Goal: Entertainment & Leisure: Browse casually

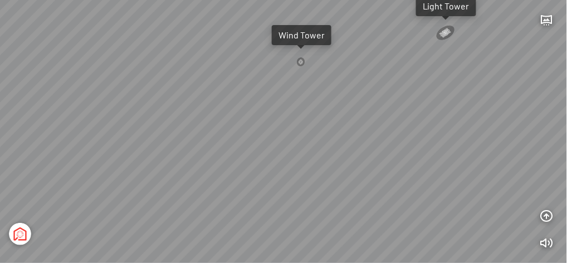
drag, startPoint x: 483, startPoint y: 106, endPoint x: 270, endPoint y: 86, distance: 214.4
click at [270, 86] on div "Tổng thể The Sea [GEOGRAPHIC_DATA] [GEOGRAPHIC_DATA]" at bounding box center [283, 131] width 567 height 263
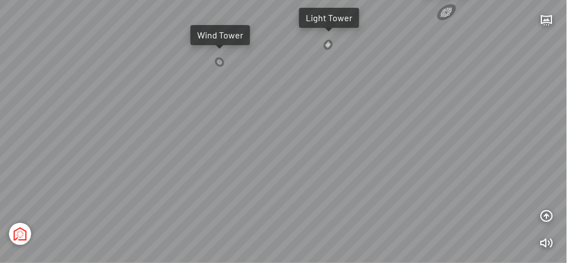
click at [220, 59] on div at bounding box center [219, 62] width 11 height 10
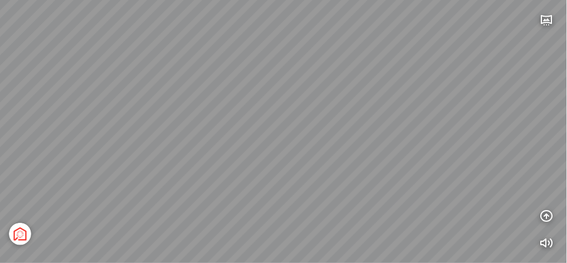
drag, startPoint x: 353, startPoint y: 65, endPoint x: 455, endPoint y: 73, distance: 102.9
click at [455, 73] on div "[GEOGRAPHIC_DATA] [GEOGRAPHIC_DATA] [GEOGRAPHIC_DATA] The [GEOGRAPHIC_DATA] Tổn…" at bounding box center [283, 131] width 567 height 263
drag, startPoint x: 104, startPoint y: 99, endPoint x: 329, endPoint y: 87, distance: 224.9
click at [327, 89] on div "[GEOGRAPHIC_DATA] [GEOGRAPHIC_DATA] [GEOGRAPHIC_DATA] The [GEOGRAPHIC_DATA] Tổn…" at bounding box center [283, 131] width 567 height 263
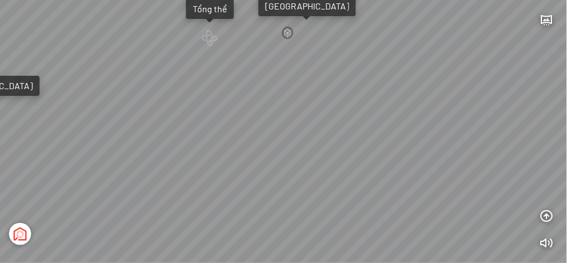
drag, startPoint x: 154, startPoint y: 93, endPoint x: 162, endPoint y: 155, distance: 62.3
click at [159, 157] on div "[GEOGRAPHIC_DATA] [GEOGRAPHIC_DATA] [GEOGRAPHIC_DATA] The [GEOGRAPHIC_DATA] Tổn…" at bounding box center [283, 131] width 567 height 263
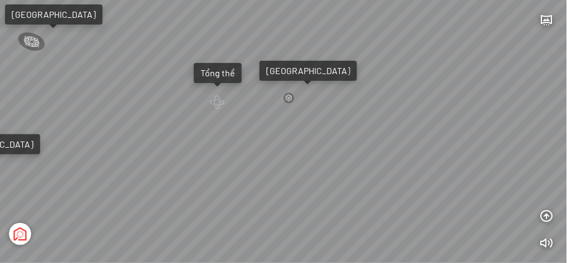
click at [225, 70] on div "Tổng thể" at bounding box center [218, 72] width 35 height 11
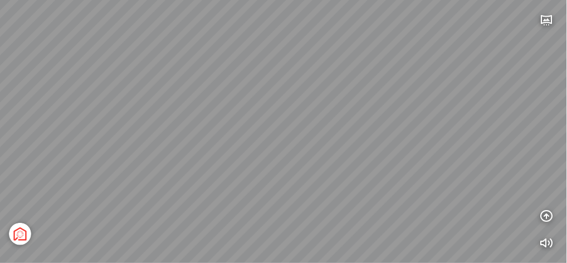
drag, startPoint x: 212, startPoint y: 124, endPoint x: 283, endPoint y: 122, distance: 71.4
click at [283, 122] on div "[GEOGRAPHIC_DATA] 3.6 km KN Links [GEOGRAPHIC_DATA] 5.9 km Thể Thao Bãi Biển 0 …" at bounding box center [283, 131] width 567 height 263
drag, startPoint x: 266, startPoint y: 123, endPoint x: 308, endPoint y: 104, distance: 46.6
click at [308, 104] on div "[GEOGRAPHIC_DATA] 3.6 km KN Links [GEOGRAPHIC_DATA] 5.9 km Thể Thao Bãi Biển 0 …" at bounding box center [283, 131] width 567 height 263
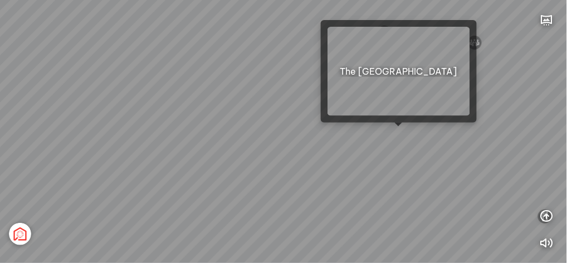
click at [401, 133] on div "[GEOGRAPHIC_DATA] 3.6 km KN Links [GEOGRAPHIC_DATA] 5.9 km Thể Thao Bãi Biển 0 …" at bounding box center [283, 131] width 567 height 263
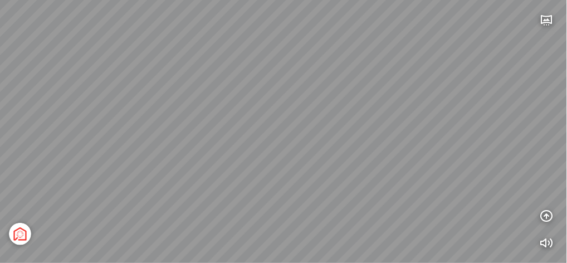
drag, startPoint x: 395, startPoint y: 149, endPoint x: 354, endPoint y: 143, distance: 40.7
click at [354, 143] on div "Light Tower [GEOGRAPHIC_DATA] Tổng thể [GEOGRAPHIC_DATA] [GEOGRAPHIC_DATA] Phố …" at bounding box center [283, 131] width 567 height 263
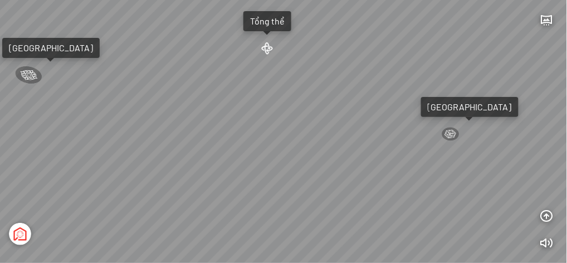
drag, startPoint x: 396, startPoint y: 134, endPoint x: 426, endPoint y: 156, distance: 36.7
click at [426, 156] on div "Light Tower [GEOGRAPHIC_DATA] Tổng thể [GEOGRAPHIC_DATA] [GEOGRAPHIC_DATA] Phố …" at bounding box center [283, 131] width 567 height 263
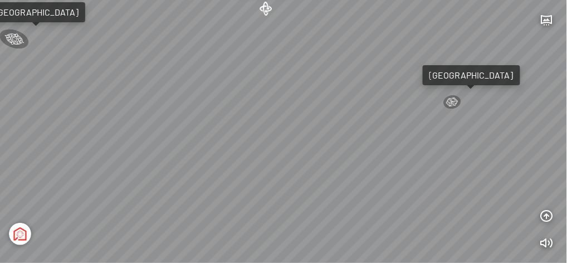
drag, startPoint x: 248, startPoint y: 190, endPoint x: 248, endPoint y: 158, distance: 31.8
click at [248, 158] on div "Light Tower [GEOGRAPHIC_DATA] Tổng thể [GEOGRAPHIC_DATA] [GEOGRAPHIC_DATA] Phố …" at bounding box center [283, 131] width 567 height 263
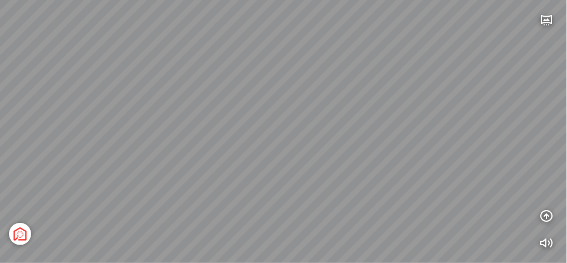
drag, startPoint x: 426, startPoint y: 232, endPoint x: 352, endPoint y: 230, distance: 74.2
click at [352, 230] on div "Light Tower [GEOGRAPHIC_DATA] Tổng thể [GEOGRAPHIC_DATA] [GEOGRAPHIC_DATA] Phố …" at bounding box center [283, 131] width 567 height 263
drag, startPoint x: 444, startPoint y: 125, endPoint x: 440, endPoint y: 157, distance: 32.6
click at [440, 157] on div "Light Tower [GEOGRAPHIC_DATA] Tổng thể [GEOGRAPHIC_DATA] [GEOGRAPHIC_DATA] Phố …" at bounding box center [283, 131] width 567 height 263
drag, startPoint x: 478, startPoint y: 185, endPoint x: 417, endPoint y: 162, distance: 64.9
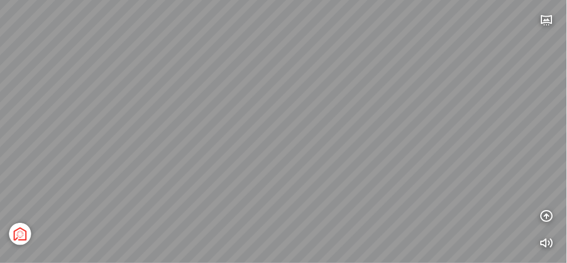
click at [417, 162] on div "Light Tower [GEOGRAPHIC_DATA] Tổng thể [GEOGRAPHIC_DATA] [GEOGRAPHIC_DATA] Phố …" at bounding box center [283, 131] width 567 height 263
drag, startPoint x: 258, startPoint y: 121, endPoint x: 424, endPoint y: 86, distance: 170.3
click at [424, 86] on div "Light Tower [GEOGRAPHIC_DATA] Tổng thể [GEOGRAPHIC_DATA] [GEOGRAPHIC_DATA] Phố …" at bounding box center [283, 131] width 567 height 263
drag, startPoint x: 444, startPoint y: 37, endPoint x: 445, endPoint y: 62, distance: 25.1
click at [445, 62] on div "Light Tower [GEOGRAPHIC_DATA] Tổng thể [GEOGRAPHIC_DATA] [GEOGRAPHIC_DATA] Phố …" at bounding box center [283, 131] width 567 height 263
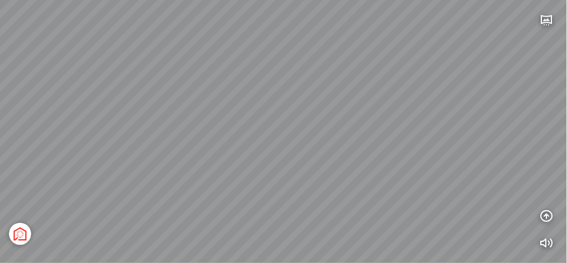
drag, startPoint x: 426, startPoint y: 122, endPoint x: 399, endPoint y: 127, distance: 28.4
click at [399, 127] on div "Light Tower [GEOGRAPHIC_DATA] Tổng thể [GEOGRAPHIC_DATA] [GEOGRAPHIC_DATA] Phố …" at bounding box center [283, 131] width 567 height 263
drag, startPoint x: 429, startPoint y: 85, endPoint x: 440, endPoint y: 83, distance: 10.8
click at [440, 83] on div "Light Tower [GEOGRAPHIC_DATA] Tổng thể [GEOGRAPHIC_DATA] [GEOGRAPHIC_DATA] Phố …" at bounding box center [283, 131] width 567 height 263
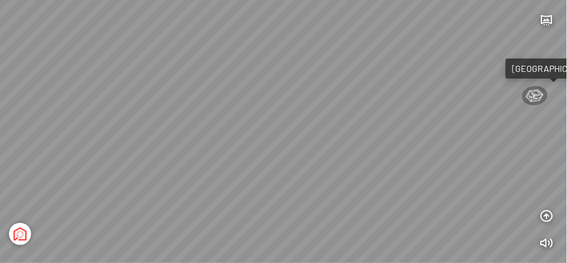
click at [440, 83] on div "Light Tower [GEOGRAPHIC_DATA] Tổng thể [GEOGRAPHIC_DATA] [GEOGRAPHIC_DATA] Phố …" at bounding box center [283, 131] width 567 height 263
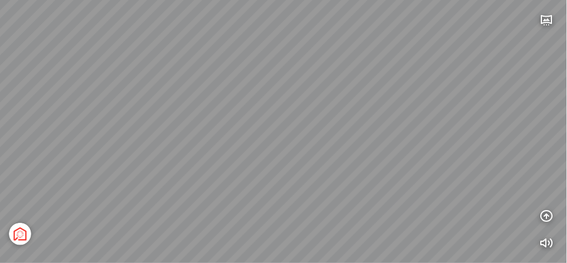
drag, startPoint x: 464, startPoint y: 96, endPoint x: 396, endPoint y: 118, distance: 71.8
click at [396, 118] on div "Light Tower [GEOGRAPHIC_DATA] Tổng thể [GEOGRAPHIC_DATA] [GEOGRAPHIC_DATA] Phố …" at bounding box center [283, 131] width 567 height 263
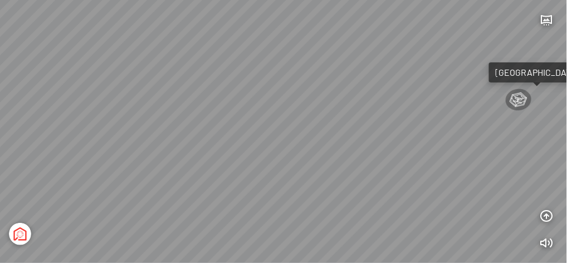
drag, startPoint x: 324, startPoint y: 116, endPoint x: 331, endPoint y: 119, distance: 7.5
click at [331, 119] on div "Light Tower [GEOGRAPHIC_DATA] Tổng thể [GEOGRAPHIC_DATA] [GEOGRAPHIC_DATA] Phố …" at bounding box center [283, 131] width 567 height 263
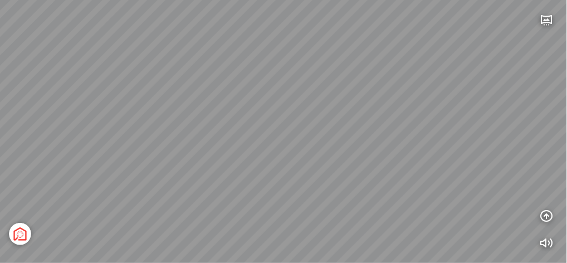
drag, startPoint x: 313, startPoint y: 64, endPoint x: 342, endPoint y: 119, distance: 61.8
click at [342, 119] on div "Light Tower [GEOGRAPHIC_DATA] Tổng thể [GEOGRAPHIC_DATA] [GEOGRAPHIC_DATA] Phố …" at bounding box center [283, 131] width 567 height 263
drag, startPoint x: 298, startPoint y: 83, endPoint x: 255, endPoint y: 81, distance: 42.4
click at [302, 135] on div "Light Tower [GEOGRAPHIC_DATA] Tổng thể [GEOGRAPHIC_DATA] [GEOGRAPHIC_DATA] Phố …" at bounding box center [283, 131] width 567 height 263
click at [219, 12] on div at bounding box center [217, 8] width 27 height 27
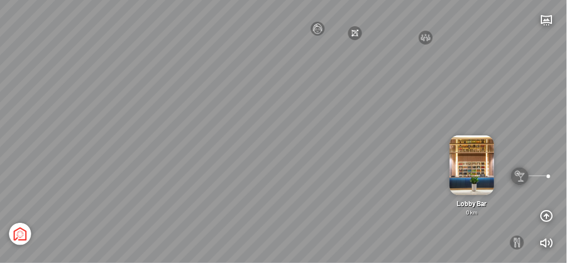
drag, startPoint x: 284, startPoint y: 203, endPoint x: 295, endPoint y: 202, distance: 11.2
click at [295, 202] on div "[GEOGRAPHIC_DATA] 3.6 km KN Links [GEOGRAPHIC_DATA] 5.9 km Thể Thao Bãi Biển 0 …" at bounding box center [283, 131] width 567 height 263
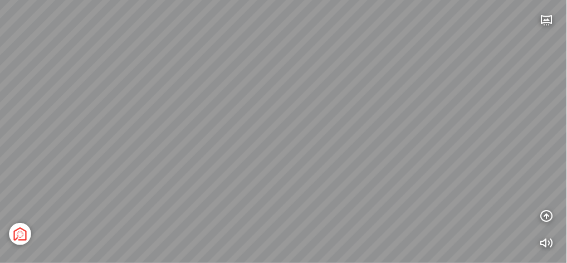
drag, startPoint x: 276, startPoint y: 163, endPoint x: 290, endPoint y: 115, distance: 49.2
click at [291, 113] on div "[GEOGRAPHIC_DATA] 3.6 km KN Links [GEOGRAPHIC_DATA] 5.9 km Thể Thao Bãi Biển 0 …" at bounding box center [283, 131] width 567 height 263
drag, startPoint x: 235, startPoint y: 92, endPoint x: 242, endPoint y: 116, distance: 25.4
click at [242, 116] on div "[GEOGRAPHIC_DATA] 3.6 km KN Links [GEOGRAPHIC_DATA] 5.9 km Thể Thao Bãi Biển 0 …" at bounding box center [283, 131] width 567 height 263
drag, startPoint x: 235, startPoint y: 103, endPoint x: 250, endPoint y: 136, distance: 36.9
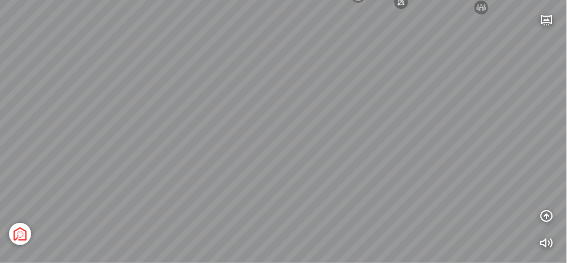
click at [250, 136] on div "[GEOGRAPHIC_DATA] 3.6 km KN Links [GEOGRAPHIC_DATA] 5.9 km Thể Thao Bãi Biển 0 …" at bounding box center [283, 131] width 567 height 263
drag, startPoint x: 255, startPoint y: 113, endPoint x: 244, endPoint y: 123, distance: 15.1
click at [244, 123] on div "[GEOGRAPHIC_DATA] 3.6 km KN Links [GEOGRAPHIC_DATA] 5.9 km Thể Thao Bãi Biển 0 …" at bounding box center [283, 131] width 567 height 263
drag, startPoint x: 247, startPoint y: 158, endPoint x: 244, endPoint y: 115, distance: 43.0
click at [244, 115] on div "[GEOGRAPHIC_DATA] 3.6 km KN Links [GEOGRAPHIC_DATA] 5.9 km Thể Thao Bãi Biển 0 …" at bounding box center [283, 131] width 567 height 263
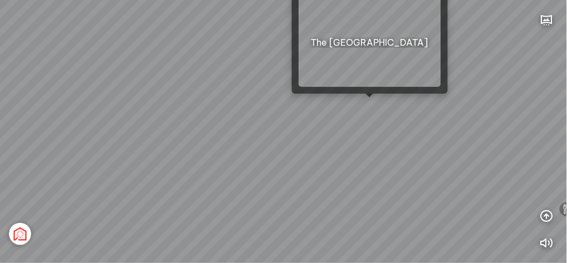
click at [367, 104] on div "[GEOGRAPHIC_DATA] 3.6 km KN Links [GEOGRAPHIC_DATA] 5.9 km Thể Thao Bãi Biển 0 …" at bounding box center [283, 131] width 567 height 263
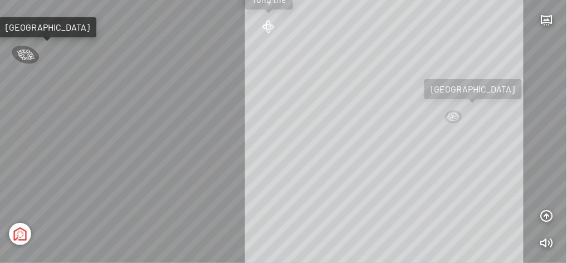
click at [382, 137] on div "Light Tower [GEOGRAPHIC_DATA] Tổng thể [GEOGRAPHIC_DATA] [GEOGRAPHIC_DATA] Phố …" at bounding box center [283, 131] width 567 height 263
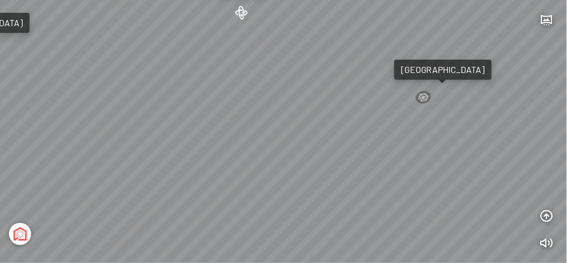
drag, startPoint x: 401, startPoint y: 171, endPoint x: 379, endPoint y: 160, distance: 24.9
click at [379, 160] on div "Light Tower [GEOGRAPHIC_DATA] Tổng thể [GEOGRAPHIC_DATA] [GEOGRAPHIC_DATA] Phố …" at bounding box center [283, 131] width 567 height 263
click at [424, 96] on div at bounding box center [424, 97] width 21 height 16
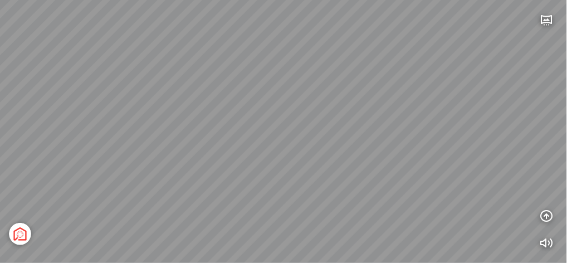
drag, startPoint x: 307, startPoint y: 183, endPoint x: 437, endPoint y: 93, distance: 158.9
click at [436, 93] on div "Tổng thể The Sea [GEOGRAPHIC_DATA] [GEOGRAPHIC_DATA]" at bounding box center [283, 131] width 567 height 263
drag, startPoint x: 286, startPoint y: 137, endPoint x: 419, endPoint y: 131, distance: 133.3
click at [419, 131] on div "Tổng thể The Sea [GEOGRAPHIC_DATA] [GEOGRAPHIC_DATA]" at bounding box center [283, 131] width 567 height 263
drag, startPoint x: 256, startPoint y: 116, endPoint x: 281, endPoint y: 165, distance: 54.6
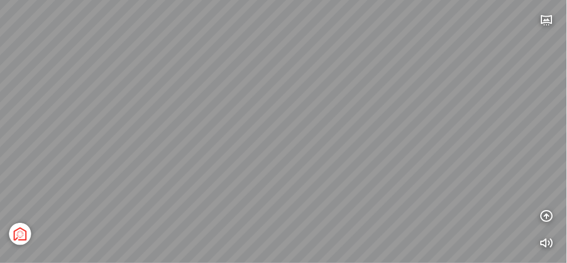
click at [281, 165] on div "Tổng thể The Sea [GEOGRAPHIC_DATA] [GEOGRAPHIC_DATA]" at bounding box center [283, 131] width 567 height 263
drag, startPoint x: 317, startPoint y: 109, endPoint x: 325, endPoint y: 104, distance: 10.0
click at [325, 104] on div "Tổng thể The Sea [GEOGRAPHIC_DATA] [GEOGRAPHIC_DATA]" at bounding box center [283, 131] width 567 height 263
drag, startPoint x: 308, startPoint y: 191, endPoint x: 204, endPoint y: 107, distance: 133.6
click at [204, 107] on div "Tổng thể The Sea [GEOGRAPHIC_DATA] [GEOGRAPHIC_DATA]" at bounding box center [283, 131] width 567 height 263
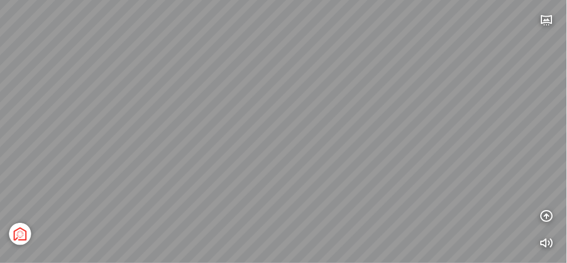
drag, startPoint x: 279, startPoint y: 65, endPoint x: 284, endPoint y: 107, distance: 42.7
click at [284, 107] on div "Tổng thể The Sea [GEOGRAPHIC_DATA] [GEOGRAPHIC_DATA]" at bounding box center [283, 131] width 567 height 263
drag, startPoint x: 327, startPoint y: 119, endPoint x: 307, endPoint y: 83, distance: 41.2
click at [307, 83] on div "Tổng thể The Sea [GEOGRAPHIC_DATA] [GEOGRAPHIC_DATA]" at bounding box center [283, 131] width 567 height 263
drag, startPoint x: 315, startPoint y: 155, endPoint x: 328, endPoint y: 110, distance: 46.9
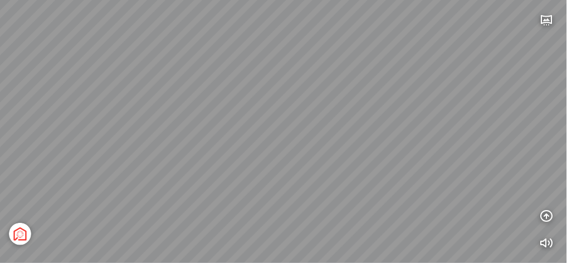
click at [328, 110] on div "Tổng thể The Sea [GEOGRAPHIC_DATA] [GEOGRAPHIC_DATA]" at bounding box center [283, 131] width 567 height 263
drag, startPoint x: 288, startPoint y: 66, endPoint x: 300, endPoint y: 63, distance: 12.6
click at [300, 63] on div "Tổng thể The Sea [GEOGRAPHIC_DATA] [GEOGRAPHIC_DATA]" at bounding box center [283, 131] width 567 height 263
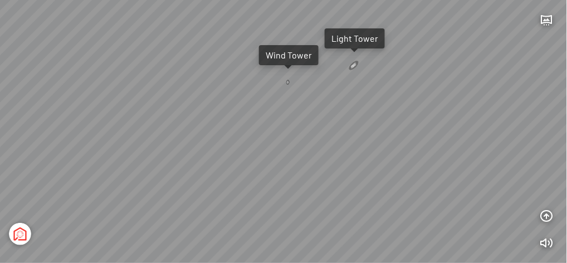
drag, startPoint x: 305, startPoint y: 74, endPoint x: 302, endPoint y: 150, distance: 75.9
click at [302, 150] on div "Tổng thể The Sea [GEOGRAPHIC_DATA] [GEOGRAPHIC_DATA]" at bounding box center [283, 131] width 567 height 263
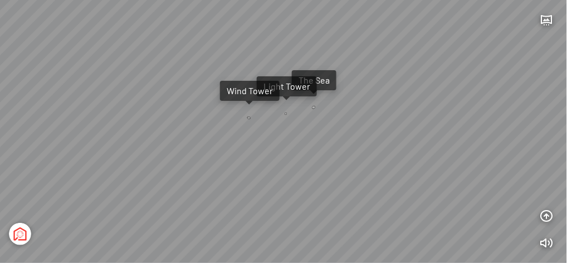
drag, startPoint x: 324, startPoint y: 127, endPoint x: 180, endPoint y: 103, distance: 145.8
click at [180, 103] on div "Tổng thể The Sea [GEOGRAPHIC_DATA] [GEOGRAPHIC_DATA]" at bounding box center [283, 131] width 567 height 263
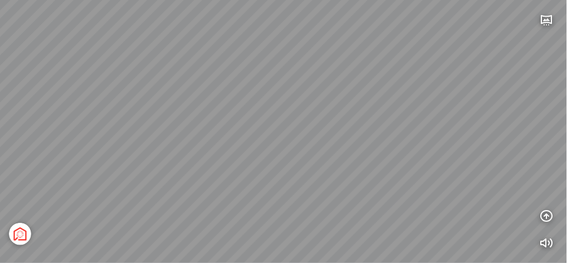
drag, startPoint x: 262, startPoint y: 129, endPoint x: 337, endPoint y: 122, distance: 75.6
click at [337, 122] on div "Tổng thể The Sea [GEOGRAPHIC_DATA] [GEOGRAPHIC_DATA]" at bounding box center [283, 131] width 567 height 263
click at [232, 36] on div at bounding box center [234, 36] width 12 height 14
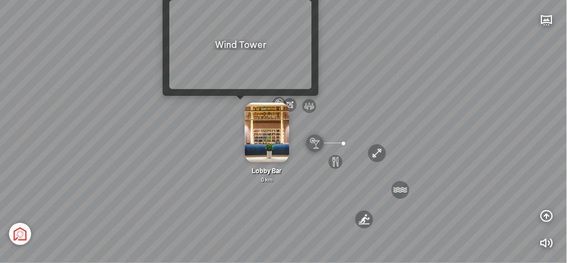
click at [241, 106] on div "Lobby Bar 0 km" at bounding box center [267, 143] width 65 height 81
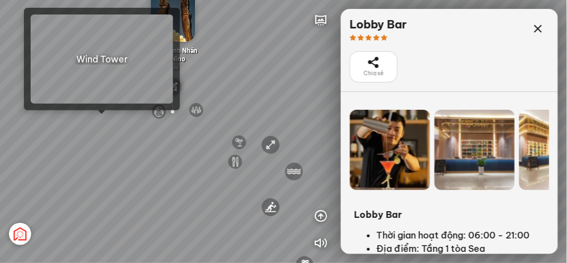
click at [101, 120] on div "[GEOGRAPHIC_DATA] 3.6 km KN Links [GEOGRAPHIC_DATA] 5.9 km Thể Thao Bãi Biển 0 …" at bounding box center [283, 131] width 567 height 263
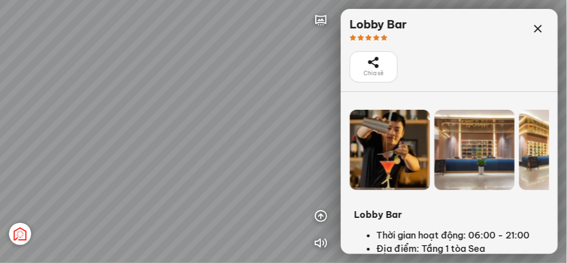
drag, startPoint x: 271, startPoint y: 125, endPoint x: 300, endPoint y: 130, distance: 29.3
click at [302, 130] on div "[GEOGRAPHIC_DATA] [GEOGRAPHIC_DATA] [GEOGRAPHIC_DATA] The [GEOGRAPHIC_DATA] Tổn…" at bounding box center [283, 131] width 567 height 263
drag, startPoint x: 112, startPoint y: 123, endPoint x: 233, endPoint y: 125, distance: 121.0
click at [233, 125] on div "[GEOGRAPHIC_DATA] [GEOGRAPHIC_DATA] [GEOGRAPHIC_DATA] The [GEOGRAPHIC_DATA] Tổn…" at bounding box center [283, 131] width 567 height 263
drag, startPoint x: 137, startPoint y: 134, endPoint x: 169, endPoint y: 143, distance: 33.9
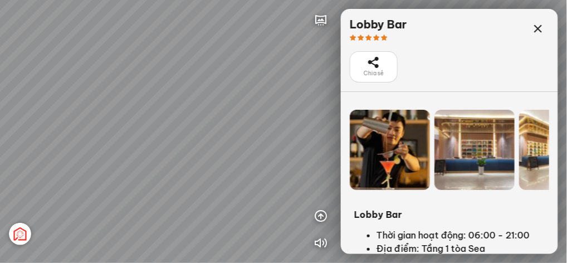
click at [207, 147] on div "[GEOGRAPHIC_DATA] [GEOGRAPHIC_DATA] [GEOGRAPHIC_DATA] The [GEOGRAPHIC_DATA] Tổn…" at bounding box center [283, 131] width 567 height 263
drag, startPoint x: 101, startPoint y: 139, endPoint x: 226, endPoint y: 166, distance: 127.6
click at [226, 166] on div "[GEOGRAPHIC_DATA] [GEOGRAPHIC_DATA] [GEOGRAPHIC_DATA] The [GEOGRAPHIC_DATA] Tổn…" at bounding box center [283, 131] width 567 height 263
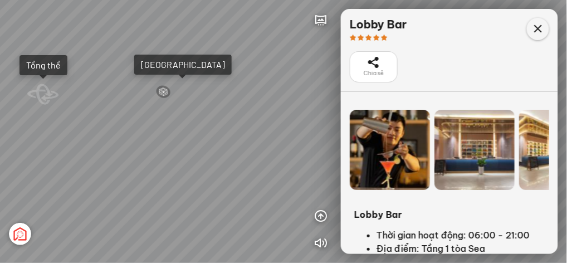
click at [538, 28] on icon at bounding box center [538, 28] width 13 height 13
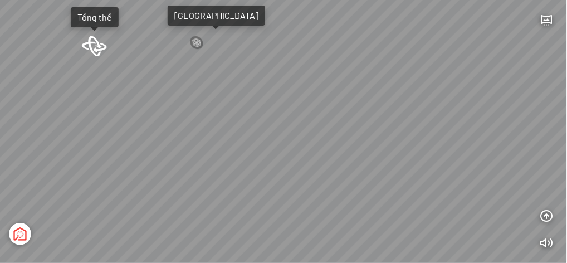
drag, startPoint x: 315, startPoint y: 186, endPoint x: 225, endPoint y: 147, distance: 98.7
click at [225, 146] on div "[GEOGRAPHIC_DATA] [GEOGRAPHIC_DATA] [GEOGRAPHIC_DATA] The [GEOGRAPHIC_DATA] Tổn…" at bounding box center [283, 131] width 567 height 263
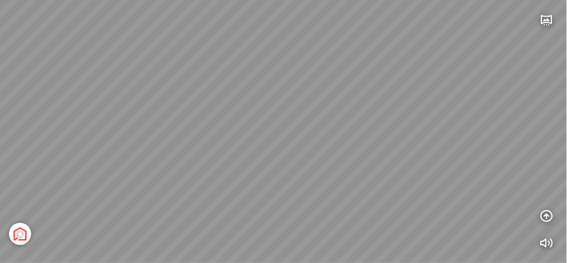
drag, startPoint x: 364, startPoint y: 130, endPoint x: 239, endPoint y: 106, distance: 127.8
click at [224, 91] on div "[GEOGRAPHIC_DATA] [GEOGRAPHIC_DATA] [GEOGRAPHIC_DATA] The [GEOGRAPHIC_DATA] Tổn…" at bounding box center [283, 131] width 567 height 263
drag, startPoint x: 389, startPoint y: 117, endPoint x: 234, endPoint y: 115, distance: 155.0
click at [166, 130] on div "[GEOGRAPHIC_DATA] [GEOGRAPHIC_DATA] [GEOGRAPHIC_DATA] The [GEOGRAPHIC_DATA] Tổn…" at bounding box center [283, 131] width 567 height 263
drag, startPoint x: 400, startPoint y: 78, endPoint x: 317, endPoint y: 170, distance: 123.5
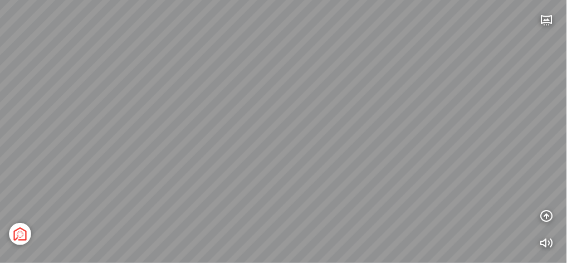
click at [317, 170] on div "[GEOGRAPHIC_DATA] [GEOGRAPHIC_DATA] [GEOGRAPHIC_DATA] The [GEOGRAPHIC_DATA] Tổn…" at bounding box center [283, 131] width 567 height 263
drag, startPoint x: 273, startPoint y: 102, endPoint x: 251, endPoint y: 162, distance: 63.5
click at [250, 167] on div "[GEOGRAPHIC_DATA] [GEOGRAPHIC_DATA] [GEOGRAPHIC_DATA] The [GEOGRAPHIC_DATA] Tổn…" at bounding box center [283, 131] width 567 height 263
drag, startPoint x: 263, startPoint y: 137, endPoint x: 368, endPoint y: 126, distance: 106.5
click at [368, 126] on div "[GEOGRAPHIC_DATA] [GEOGRAPHIC_DATA] [GEOGRAPHIC_DATA] The [GEOGRAPHIC_DATA] Tổn…" at bounding box center [283, 131] width 567 height 263
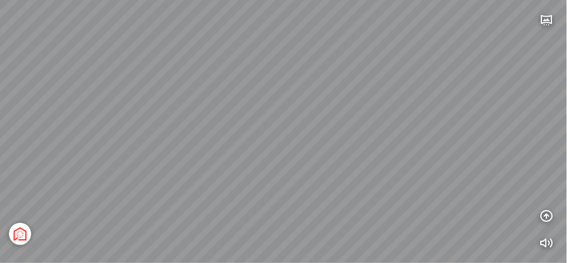
drag, startPoint x: 201, startPoint y: 122, endPoint x: 332, endPoint y: 121, distance: 131.0
click at [344, 121] on div "[GEOGRAPHIC_DATA] [GEOGRAPHIC_DATA] [GEOGRAPHIC_DATA] The [GEOGRAPHIC_DATA] Tổn…" at bounding box center [283, 131] width 567 height 263
drag, startPoint x: 153, startPoint y: 124, endPoint x: 360, endPoint y: 137, distance: 206.6
click at [360, 137] on div "[GEOGRAPHIC_DATA] [GEOGRAPHIC_DATA] [GEOGRAPHIC_DATA] The [GEOGRAPHIC_DATA] Tổn…" at bounding box center [283, 131] width 567 height 263
drag, startPoint x: 206, startPoint y: 163, endPoint x: 298, endPoint y: 50, distance: 145.5
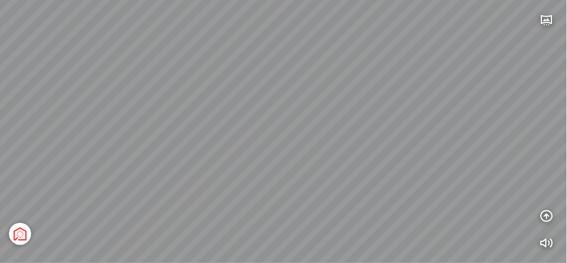
click at [298, 50] on div "[GEOGRAPHIC_DATA] [GEOGRAPHIC_DATA] [GEOGRAPHIC_DATA] The [GEOGRAPHIC_DATA] Tổn…" at bounding box center [283, 131] width 567 height 263
drag, startPoint x: 200, startPoint y: 122, endPoint x: 345, endPoint y: 167, distance: 151.8
click at [345, 167] on div "[GEOGRAPHIC_DATA] [GEOGRAPHIC_DATA] [GEOGRAPHIC_DATA] The [GEOGRAPHIC_DATA] Tổn…" at bounding box center [283, 131] width 567 height 263
drag, startPoint x: 292, startPoint y: 129, endPoint x: 272, endPoint y: 143, distance: 24.0
click at [272, 143] on div "[GEOGRAPHIC_DATA] [GEOGRAPHIC_DATA] [GEOGRAPHIC_DATA] The [GEOGRAPHIC_DATA] Tổn…" at bounding box center [283, 131] width 567 height 263
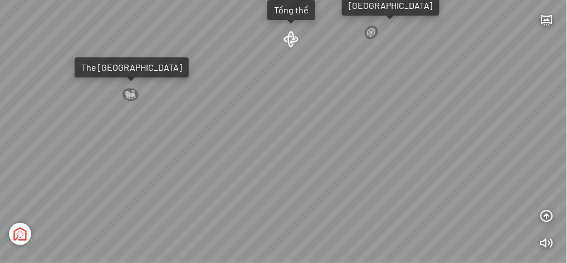
click at [290, 36] on div at bounding box center [291, 39] width 15 height 16
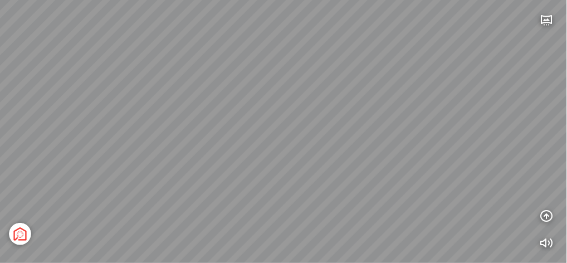
drag, startPoint x: 229, startPoint y: 129, endPoint x: 355, endPoint y: 90, distance: 132.4
click at [355, 90] on div "[GEOGRAPHIC_DATA] 3.6 km KN Links [GEOGRAPHIC_DATA] 5.9 km Thể Thao Bãi Biển 0 …" at bounding box center [283, 131] width 567 height 263
drag, startPoint x: 339, startPoint y: 99, endPoint x: 392, endPoint y: 97, distance: 52.4
click at [392, 97] on div "[GEOGRAPHIC_DATA] 3.6 km KN Links [GEOGRAPHIC_DATA] 5.9 km Thể Thao Bãi Biển 0 …" at bounding box center [283, 131] width 567 height 263
drag, startPoint x: 101, startPoint y: 168, endPoint x: 226, endPoint y: 174, distance: 124.5
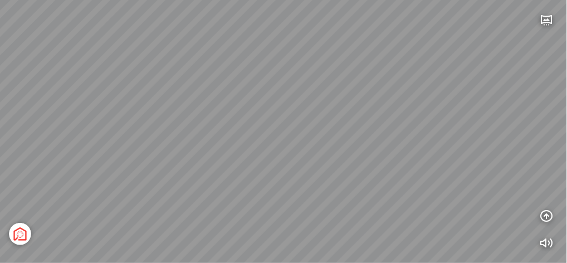
click at [226, 174] on div "[GEOGRAPHIC_DATA] 3.6 km KN Links [GEOGRAPHIC_DATA] 5.9 km Thể Thao Bãi Biển 0 …" at bounding box center [283, 131] width 567 height 263
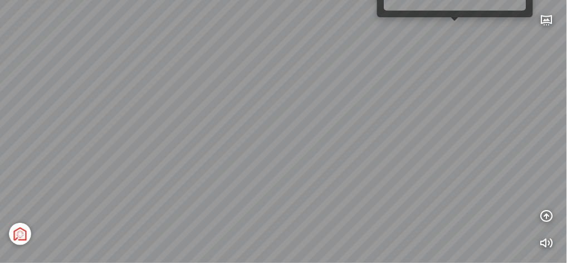
click at [455, 28] on div "[GEOGRAPHIC_DATA] 3.6 km KN Links [GEOGRAPHIC_DATA] 5.9 km Thể Thao Bãi Biển 0 …" at bounding box center [283, 131] width 567 height 263
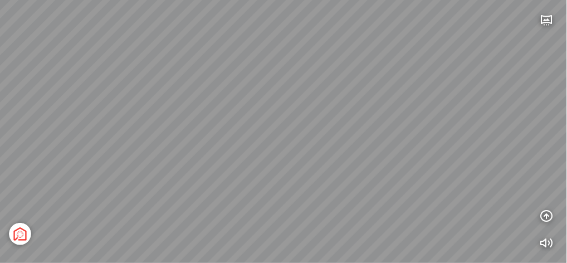
drag, startPoint x: 285, startPoint y: 114, endPoint x: 394, endPoint y: 125, distance: 109.3
click at [395, 125] on div "[GEOGRAPHIC_DATA] [GEOGRAPHIC_DATA] [GEOGRAPHIC_DATA] The [GEOGRAPHIC_DATA] Tổn…" at bounding box center [283, 131] width 567 height 263
drag, startPoint x: 105, startPoint y: 127, endPoint x: 317, endPoint y: 171, distance: 216.3
click at [317, 171] on div "[GEOGRAPHIC_DATA] [GEOGRAPHIC_DATA] [GEOGRAPHIC_DATA] The [GEOGRAPHIC_DATA] Tổn…" at bounding box center [283, 131] width 567 height 263
drag, startPoint x: 127, startPoint y: 132, endPoint x: 215, endPoint y: 168, distance: 95.7
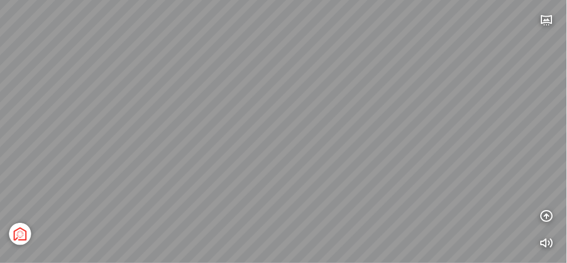
click at [215, 168] on div "[GEOGRAPHIC_DATA] [GEOGRAPHIC_DATA] [GEOGRAPHIC_DATA] The [GEOGRAPHIC_DATA] Tổn…" at bounding box center [283, 131] width 567 height 263
drag, startPoint x: 232, startPoint y: 132, endPoint x: 440, endPoint y: 80, distance: 214.8
click at [459, 65] on div "[GEOGRAPHIC_DATA] [GEOGRAPHIC_DATA] [GEOGRAPHIC_DATA] The [GEOGRAPHIC_DATA] Tổn…" at bounding box center [283, 131] width 567 height 263
drag, startPoint x: 256, startPoint y: 130, endPoint x: 381, endPoint y: 118, distance: 125.5
click at [403, 107] on div "[GEOGRAPHIC_DATA] [GEOGRAPHIC_DATA] [GEOGRAPHIC_DATA] The [GEOGRAPHIC_DATA] Tổn…" at bounding box center [283, 131] width 567 height 263
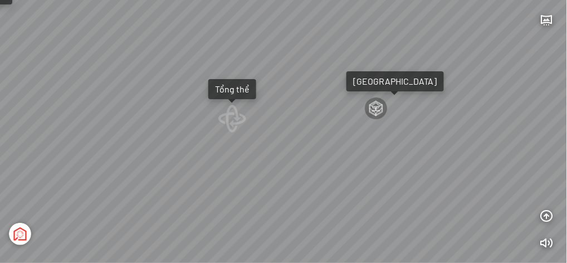
drag, startPoint x: 292, startPoint y: 43, endPoint x: 312, endPoint y: 137, distance: 95.2
click at [285, 168] on div "[GEOGRAPHIC_DATA] [GEOGRAPHIC_DATA] [GEOGRAPHIC_DATA] The [GEOGRAPHIC_DATA] Tổn…" at bounding box center [283, 131] width 567 height 263
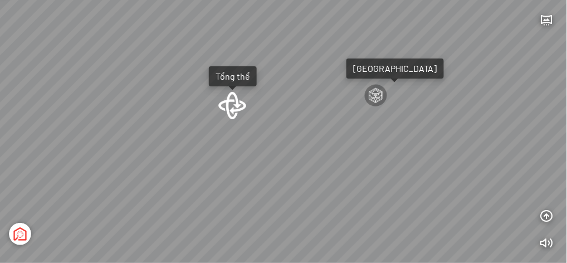
click at [235, 107] on div at bounding box center [232, 105] width 28 height 28
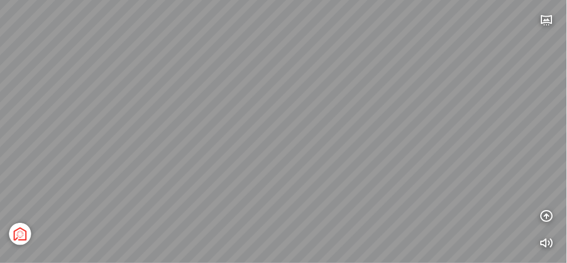
drag, startPoint x: 293, startPoint y: 154, endPoint x: 312, endPoint y: 148, distance: 20.6
click at [315, 148] on div at bounding box center [283, 131] width 567 height 263
drag, startPoint x: 162, startPoint y: 130, endPoint x: 310, endPoint y: 93, distance: 153.4
click at [310, 92] on div "[GEOGRAPHIC_DATA] 3.6 km KN Links [GEOGRAPHIC_DATA] 5.9 km Thể Thao Bãi Biển 0 …" at bounding box center [283, 131] width 567 height 263
drag, startPoint x: 335, startPoint y: 103, endPoint x: 319, endPoint y: 143, distance: 43.1
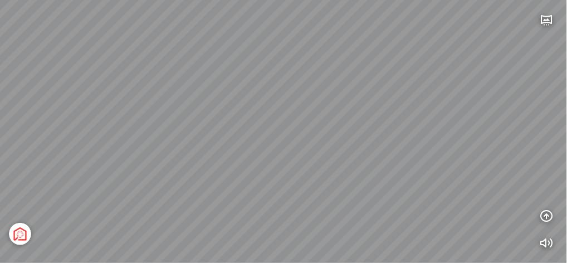
click at [319, 144] on div "[GEOGRAPHIC_DATA] 3.6 km KN Links [GEOGRAPHIC_DATA] 5.9 km Thể Thao Bãi Biển 0 …" at bounding box center [283, 131] width 567 height 263
drag, startPoint x: 326, startPoint y: 164, endPoint x: 203, endPoint y: 171, distance: 123.4
click at [121, 176] on div "[GEOGRAPHIC_DATA] 3.6 km KN Links [GEOGRAPHIC_DATA] 5.9 km Thể Thao Bãi Biển 0 …" at bounding box center [283, 131] width 567 height 263
drag, startPoint x: 377, startPoint y: 137, endPoint x: 305, endPoint y: 189, distance: 88.5
click at [305, 189] on div "[GEOGRAPHIC_DATA] 3.6 km KN Links [GEOGRAPHIC_DATA] 5.9 km Thể Thao Bãi Biển 0 …" at bounding box center [283, 131] width 567 height 263
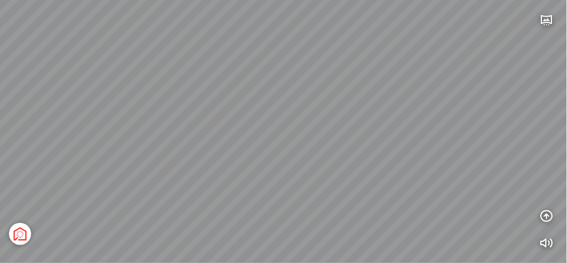
drag, startPoint x: 295, startPoint y: 127, endPoint x: 409, endPoint y: 94, distance: 117.8
click at [418, 88] on div "[GEOGRAPHIC_DATA] 3.6 km KN Links [GEOGRAPHIC_DATA] 5.9 km Thể Thao Bãi Biển 0 …" at bounding box center [283, 131] width 567 height 263
drag, startPoint x: 318, startPoint y: 132, endPoint x: 474, endPoint y: 125, distance: 156.2
click at [474, 125] on div "[GEOGRAPHIC_DATA] 3.6 km KN Links [GEOGRAPHIC_DATA] 5.9 km Thể Thao Bãi Biển 0 …" at bounding box center [283, 131] width 567 height 263
drag, startPoint x: 443, startPoint y: 149, endPoint x: 331, endPoint y: 163, distance: 112.3
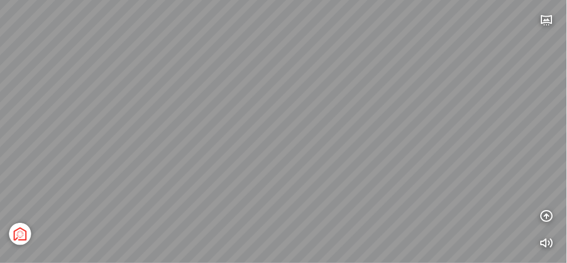
click at [331, 163] on div "[GEOGRAPHIC_DATA] 3.6 km KN Links [GEOGRAPHIC_DATA] 5.9 km Thể Thao Bãi Biển 0 …" at bounding box center [283, 131] width 567 height 263
drag, startPoint x: 365, startPoint y: 159, endPoint x: 365, endPoint y: 130, distance: 29.0
click at [369, 125] on div "[GEOGRAPHIC_DATA] 3.6 km KN Links [GEOGRAPHIC_DATA] 5.9 km Thể Thao Bãi Biển 0 …" at bounding box center [283, 131] width 567 height 263
drag, startPoint x: 392, startPoint y: 67, endPoint x: 308, endPoint y: 158, distance: 124.2
click at [308, 158] on div "[GEOGRAPHIC_DATA] 3.6 km KN Links [GEOGRAPHIC_DATA] 5.9 km Thể Thao Bãi Biển 0 …" at bounding box center [283, 131] width 567 height 263
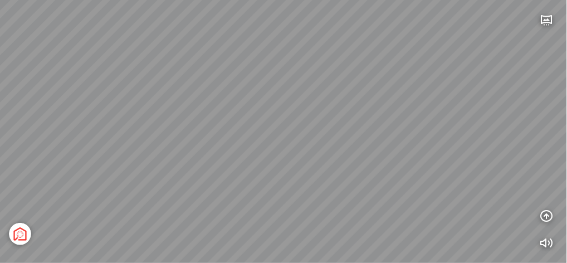
drag, startPoint x: 373, startPoint y: 129, endPoint x: 320, endPoint y: 109, distance: 56.8
click at [352, 105] on div "[GEOGRAPHIC_DATA] 3.6 km KN Links [GEOGRAPHIC_DATA] 5.9 km Thể Thao Bãi Biển 0 …" at bounding box center [283, 131] width 567 height 263
drag, startPoint x: 296, startPoint y: 80, endPoint x: 283, endPoint y: 168, distance: 88.4
click at [285, 171] on div "[GEOGRAPHIC_DATA] 3.6 km KN Links [GEOGRAPHIC_DATA] 5.9 km Thể Thao Bãi Biển 0 …" at bounding box center [283, 131] width 567 height 263
drag, startPoint x: 332, startPoint y: 133, endPoint x: 3, endPoint y: 105, distance: 330.6
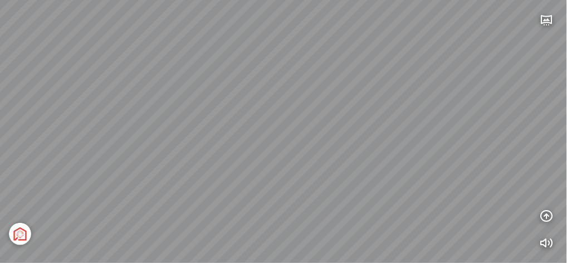
click at [0, 105] on html "[GEOGRAPHIC_DATA] 3.6 km KN Links [GEOGRAPHIC_DATA] 5.9 km Thể Thao Bãi Biển 0 …" at bounding box center [283, 131] width 567 height 263
drag, startPoint x: 229, startPoint y: 110, endPoint x: 257, endPoint y: 100, distance: 30.3
click at [242, 64] on div "[GEOGRAPHIC_DATA] 3.6 km KN Links [GEOGRAPHIC_DATA] 5.9 km Thể Thao Bãi Biển 0 …" at bounding box center [283, 131] width 567 height 263
drag, startPoint x: 279, startPoint y: 134, endPoint x: 250, endPoint y: 126, distance: 30.2
click at [249, 126] on div "[GEOGRAPHIC_DATA] 3.6 km KN Links [GEOGRAPHIC_DATA] 5.9 km Thể Thao Bãi Biển 0 …" at bounding box center [283, 131] width 567 height 263
